Goal: Task Accomplishment & Management: Manage account settings

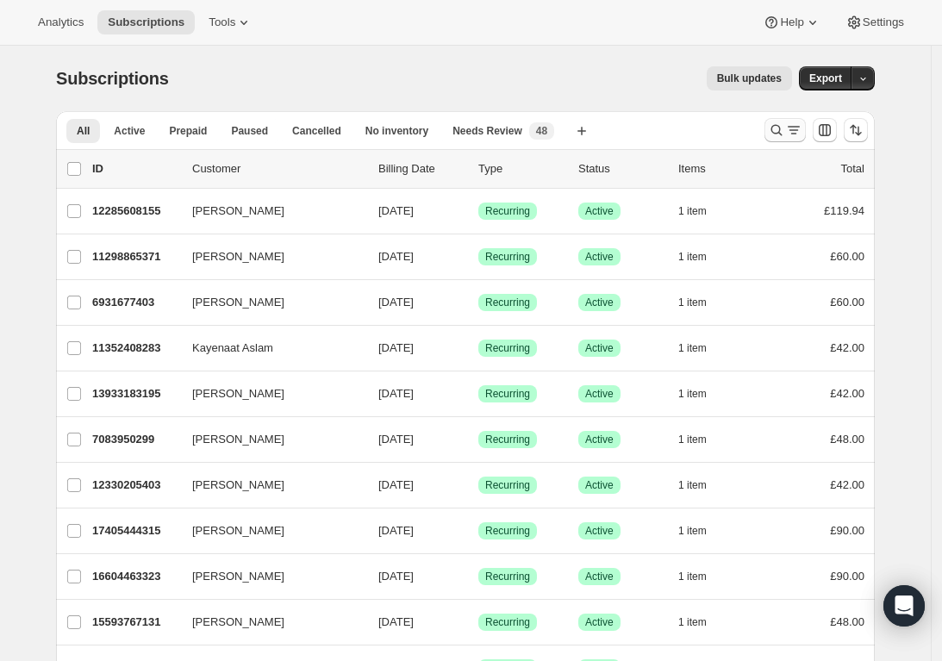
click at [783, 131] on icon "Search and filter results" at bounding box center [776, 130] width 17 height 17
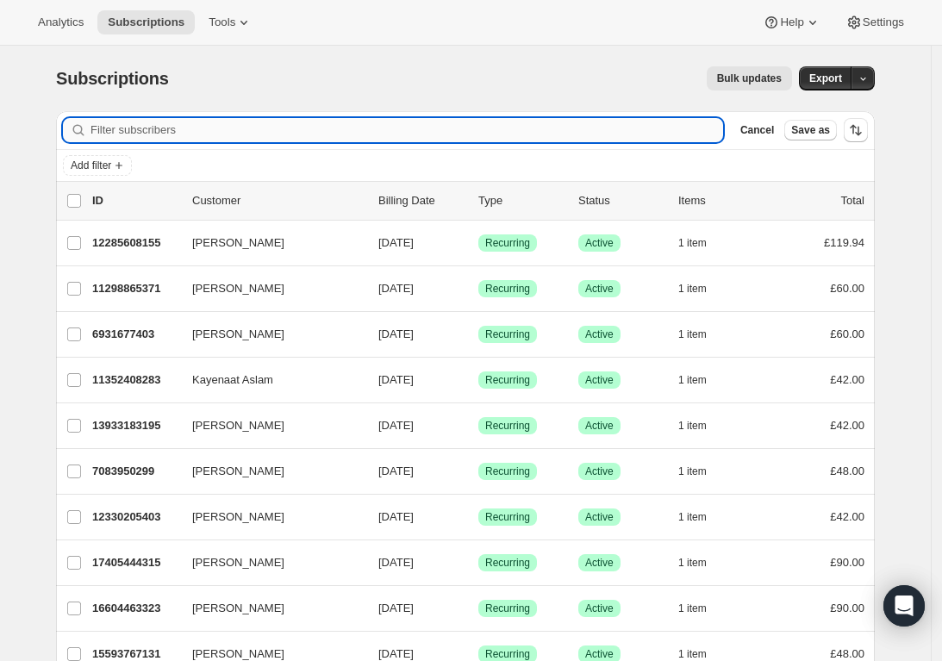
click at [546, 133] on input "Filter subscribers" at bounding box center [407, 130] width 633 height 24
paste input "[PERSON_NAME]"
type input "[PERSON_NAME]"
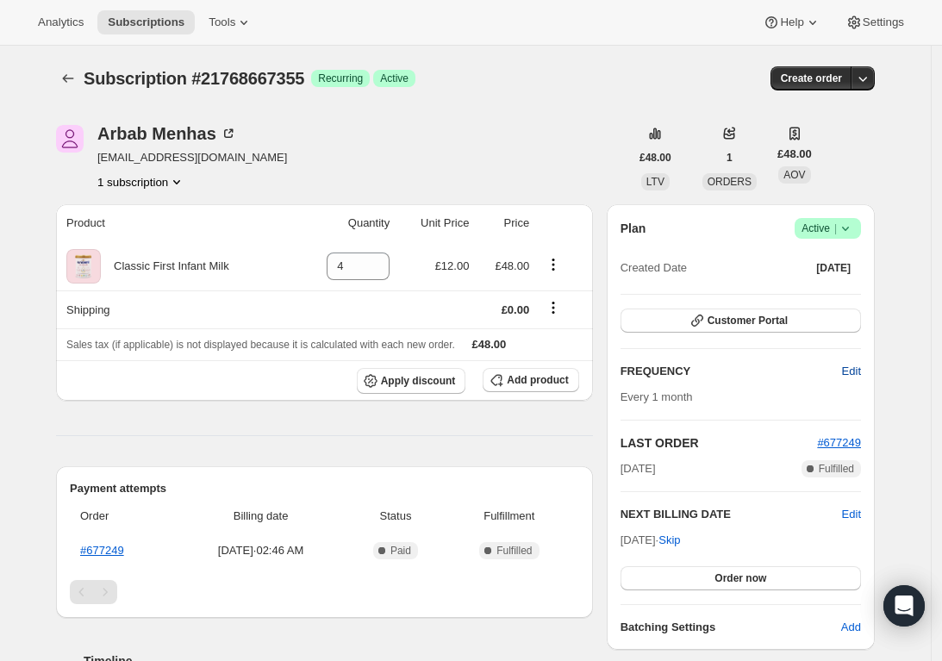
click at [853, 366] on span "Edit" at bounding box center [851, 371] width 19 height 17
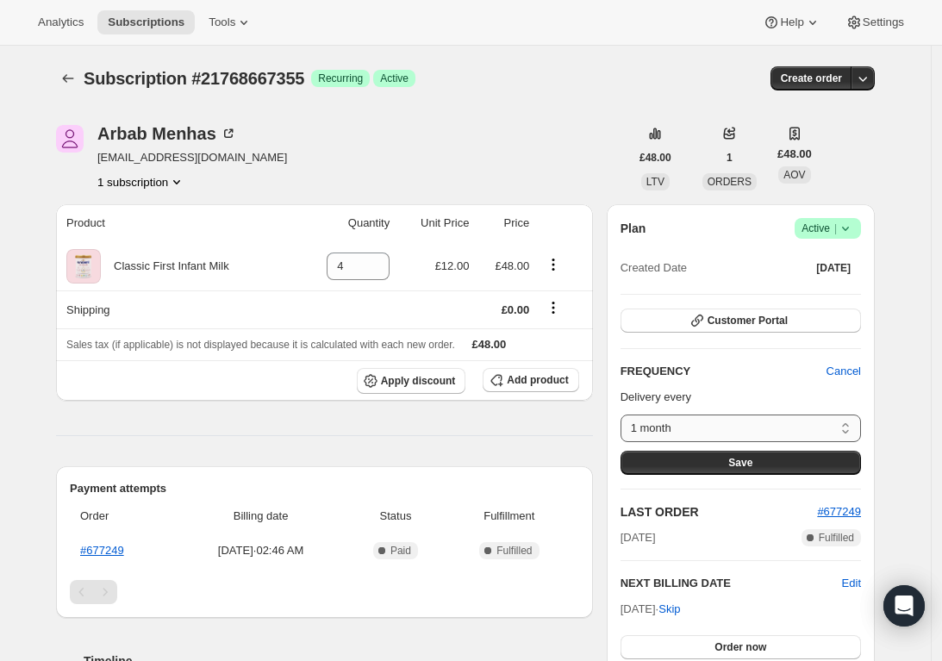
click at [848, 423] on select "1 month Custom..." at bounding box center [741, 429] width 241 height 28
drag, startPoint x: 287, startPoint y: 161, endPoint x: 116, endPoint y: 160, distance: 170.7
click at [106, 159] on div "Arbab Menhas sahrishmahoomd526@gmail.com 1 subscription" at bounding box center [342, 158] width 573 height 66
click at [323, 158] on div "Arbab Menhas sahrishmahoomd526@gmail.com 1 subscription" at bounding box center [342, 158] width 573 height 66
click at [320, 172] on div "Arbab Menhas sahrishmahoomd526@gmail.com 1 subscription" at bounding box center [342, 158] width 573 height 66
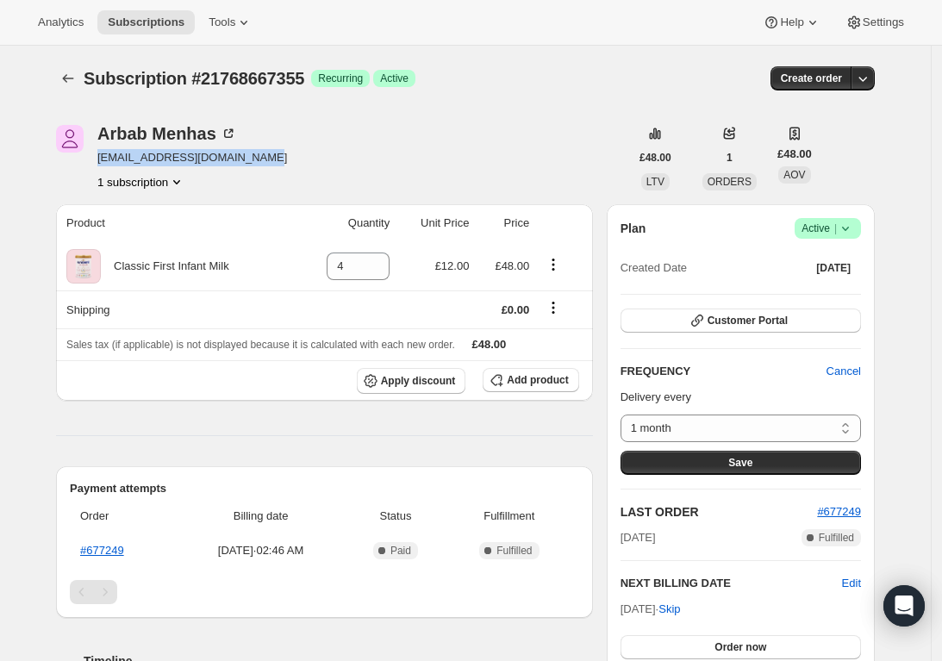
drag, startPoint x: 287, startPoint y: 157, endPoint x: 104, endPoint y: 155, distance: 182.8
click at [104, 155] on div "Arbab Menhas sahrishmahoomd526@gmail.com 1 subscription" at bounding box center [342, 158] width 573 height 66
copy span "sahrishmahoomd526@gmail.com"
